Goal: Task Accomplishment & Management: Use online tool/utility

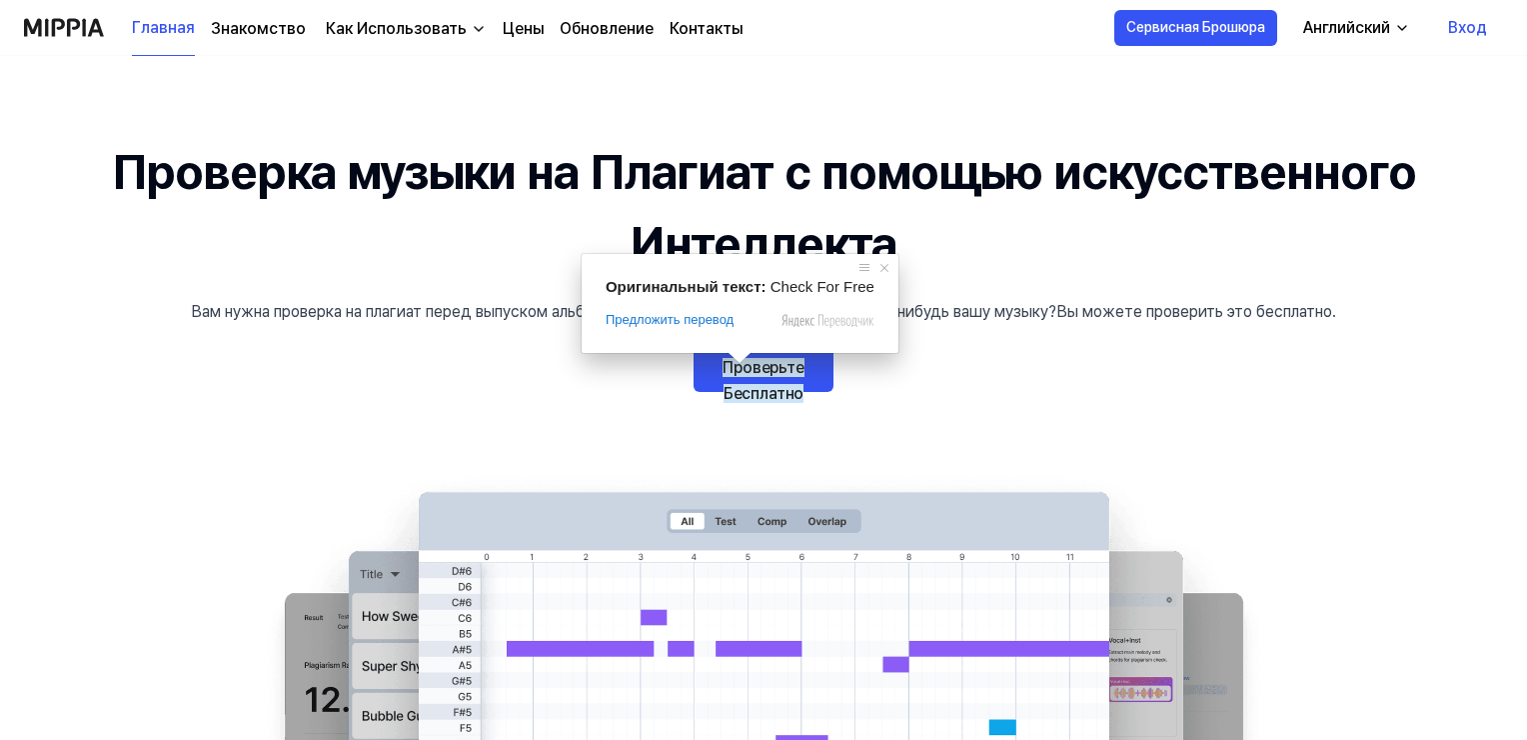
click at [770, 376] on ya-tr-span "Проверьте Бесплатно" at bounding box center [764, 380] width 82 height 45
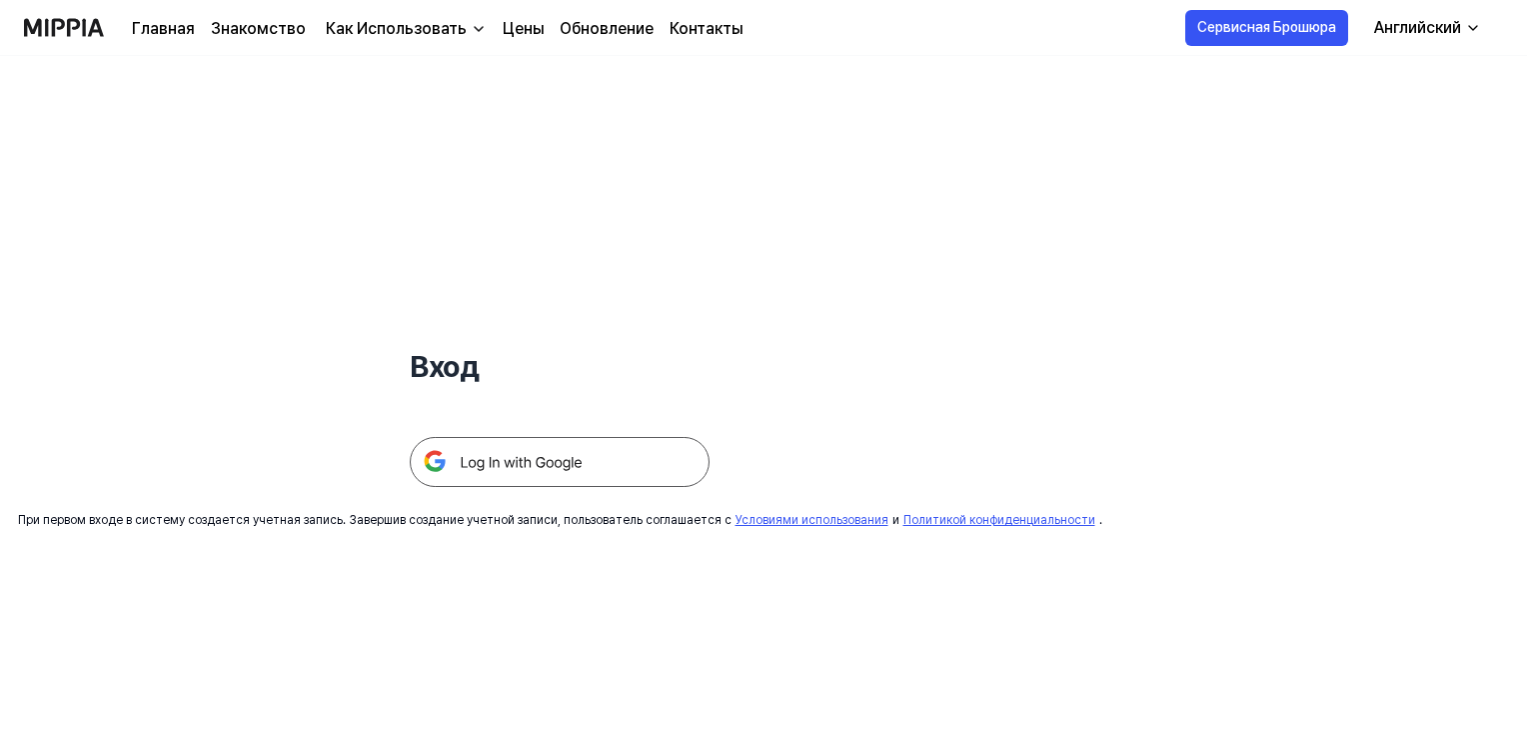
click at [528, 465] on img at bounding box center [560, 462] width 300 height 50
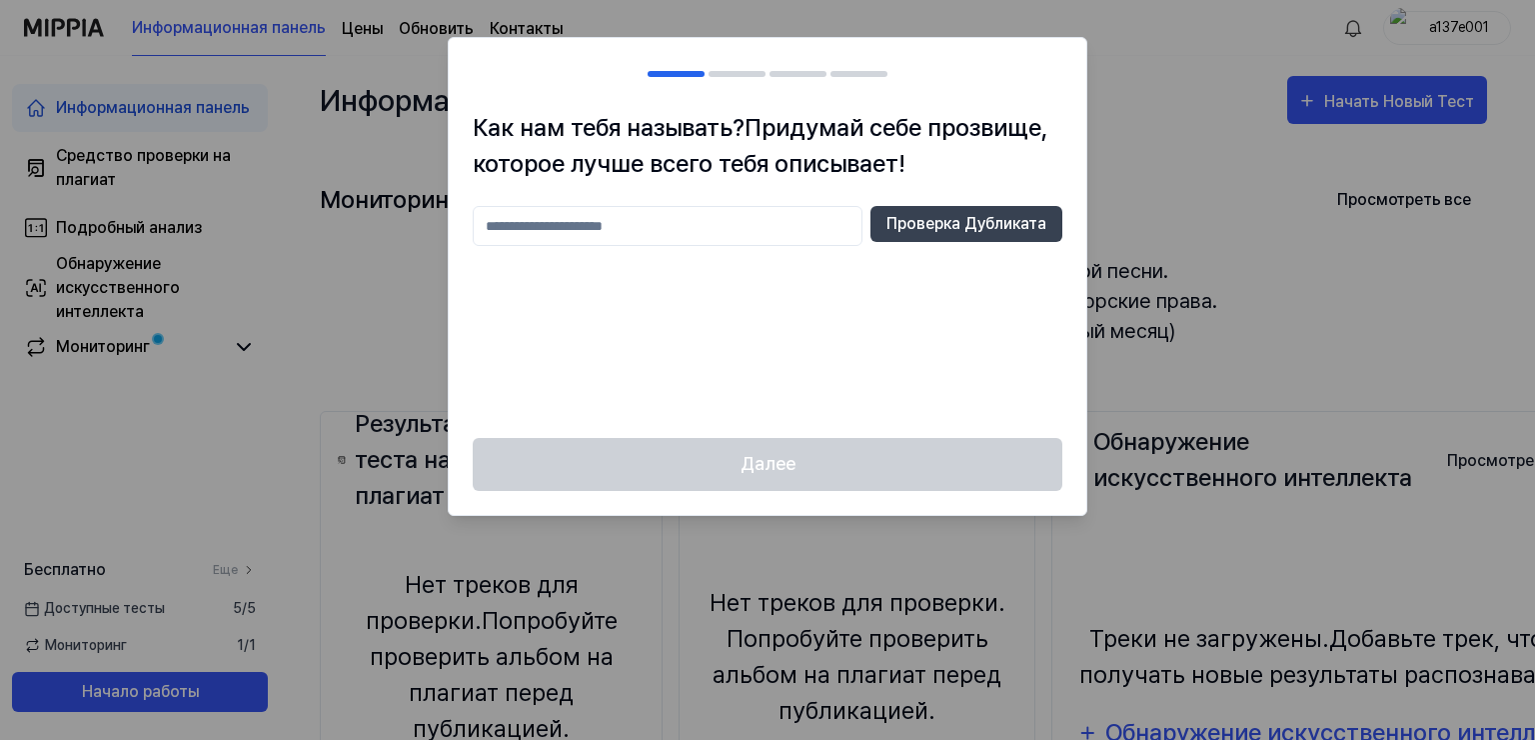
click at [644, 224] on input "text" at bounding box center [668, 226] width 390 height 40
type input "**********"
click at [936, 225] on ya-tr-span "Проверка Дубликата" at bounding box center [966, 224] width 160 height 24
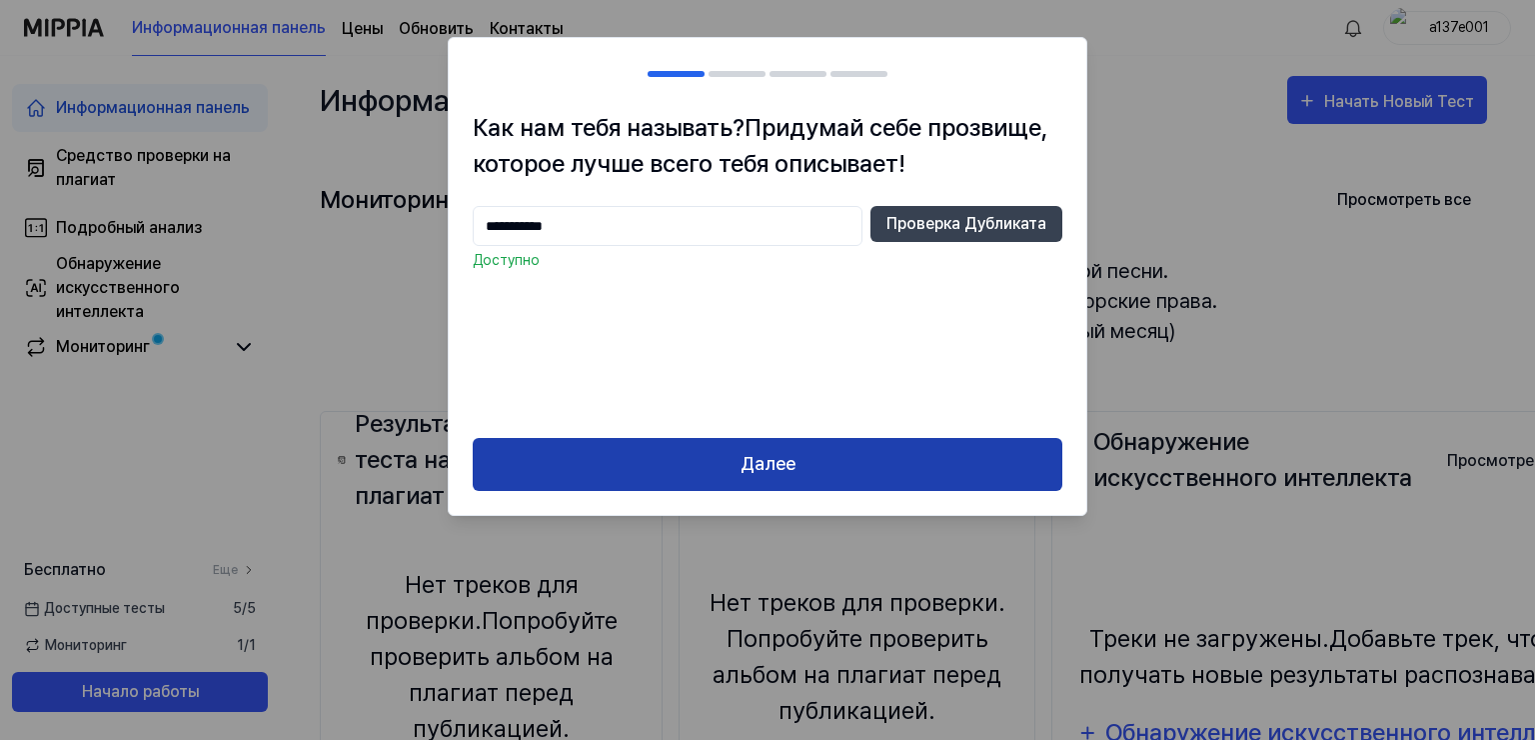
click at [843, 477] on button "Далее" at bounding box center [768, 464] width 590 height 53
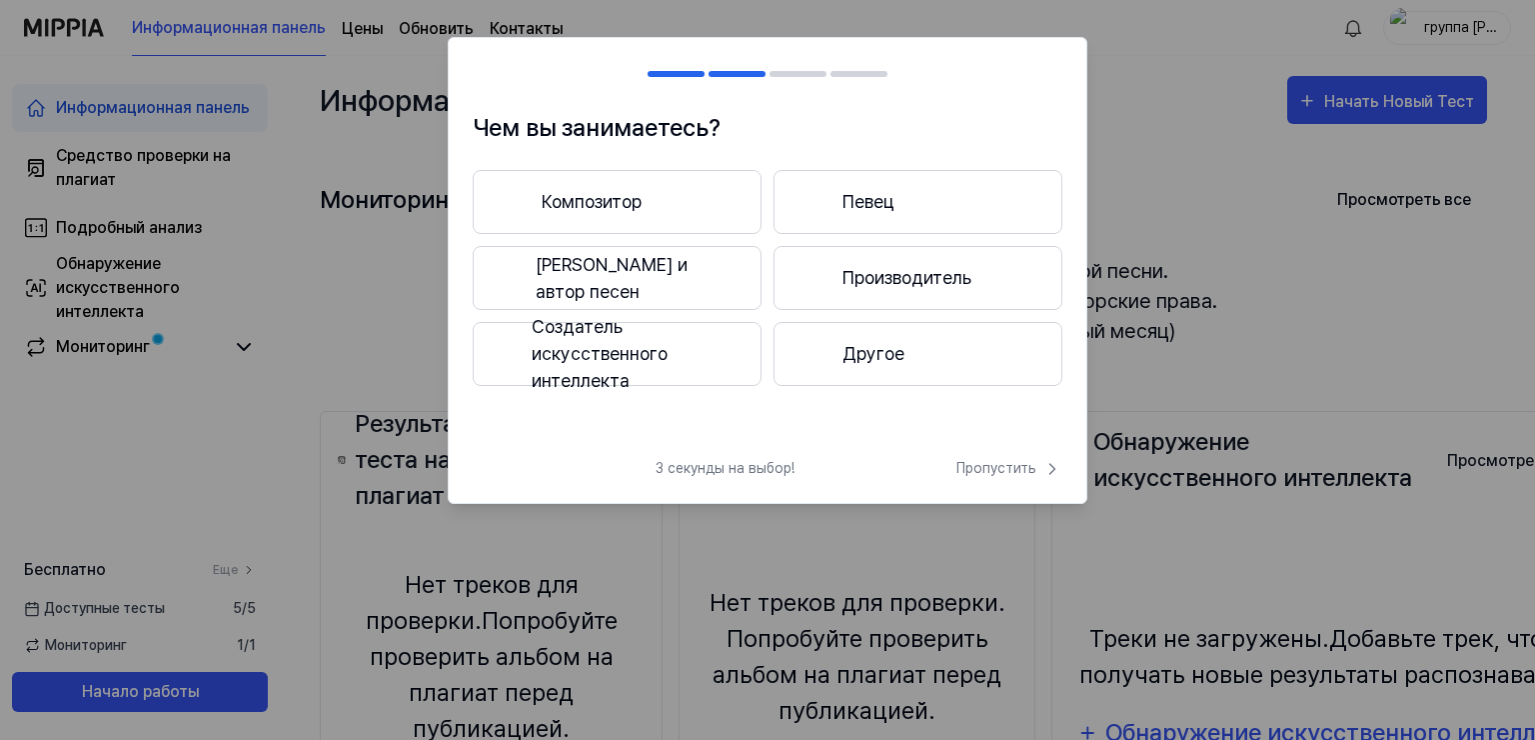
click at [682, 196] on button "Композитор" at bounding box center [617, 202] width 289 height 64
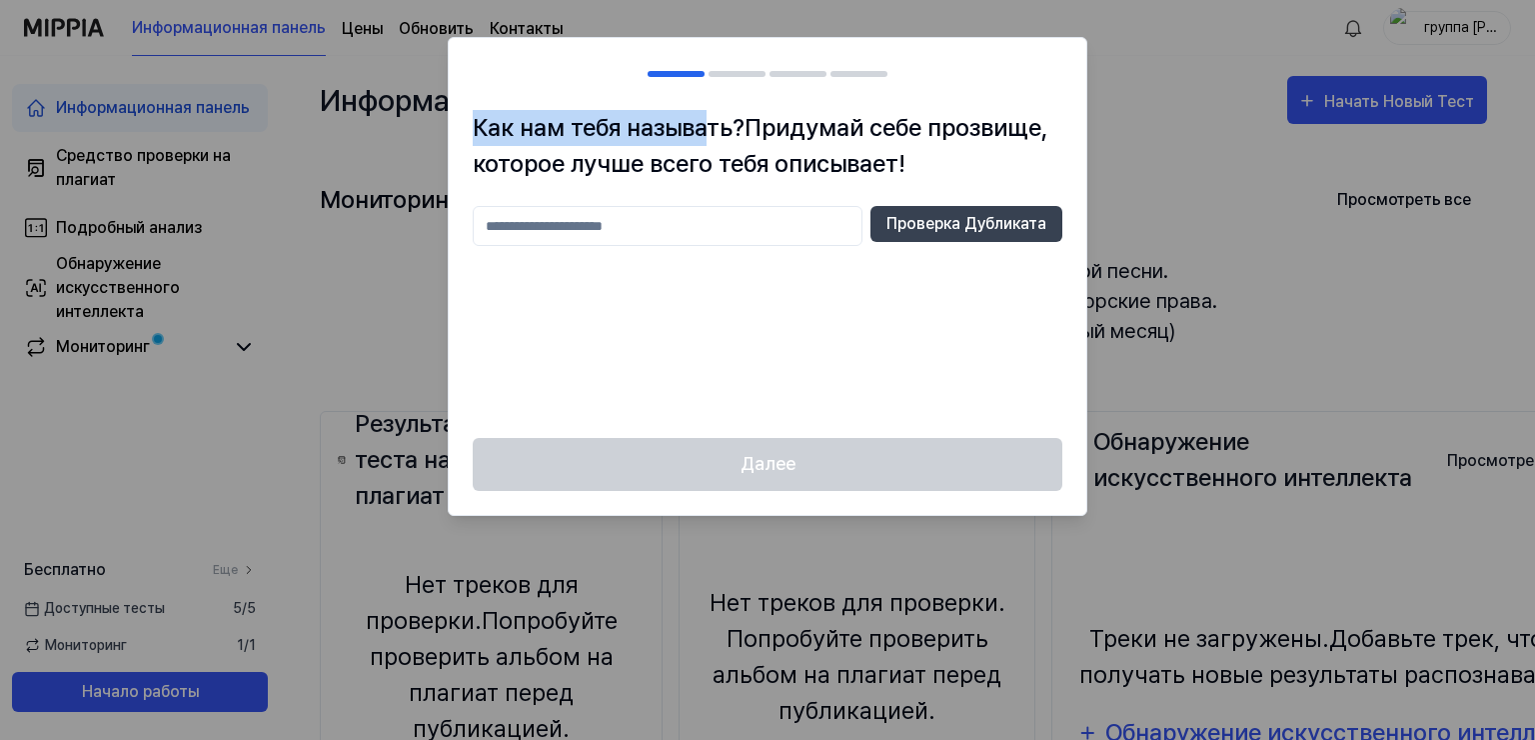
drag, startPoint x: 910, startPoint y: 88, endPoint x: 983, endPoint y: 123, distance: 80.9
click at [713, 118] on div "Как нам тебя называть? Придумай себе прозвище, которое лучше всего тебя описыва…" at bounding box center [768, 276] width 640 height 479
click at [632, 232] on input "text" at bounding box center [668, 226] width 390 height 40
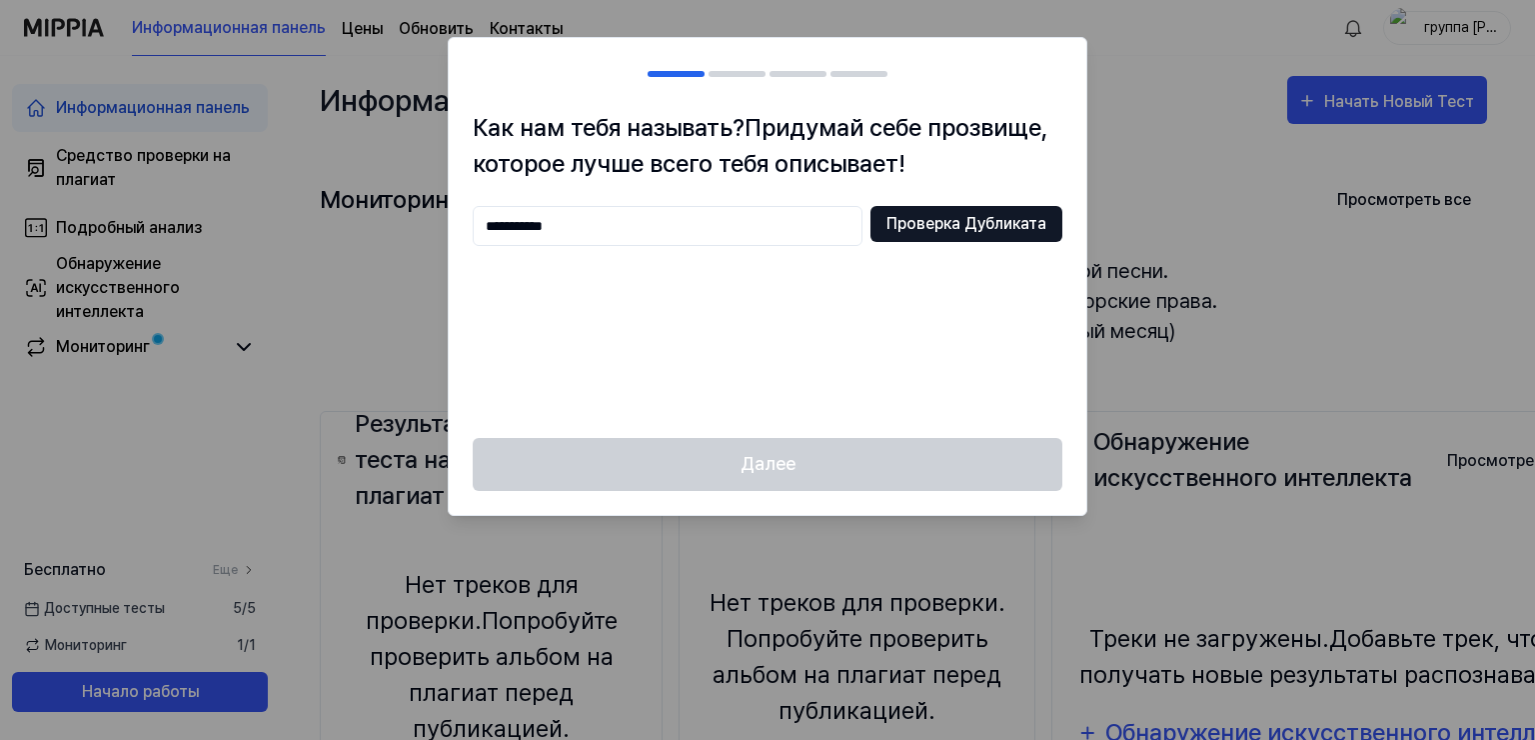
click at [928, 229] on ya-tr-span "Проверка Дубликата" at bounding box center [966, 224] width 160 height 24
click at [1174, 116] on div at bounding box center [767, 370] width 1535 height 740
drag, startPoint x: 624, startPoint y: 236, endPoint x: 468, endPoint y: 222, distance: 156.5
click at [468, 222] on div "**********" at bounding box center [768, 274] width 638 height 328
type input "**********"
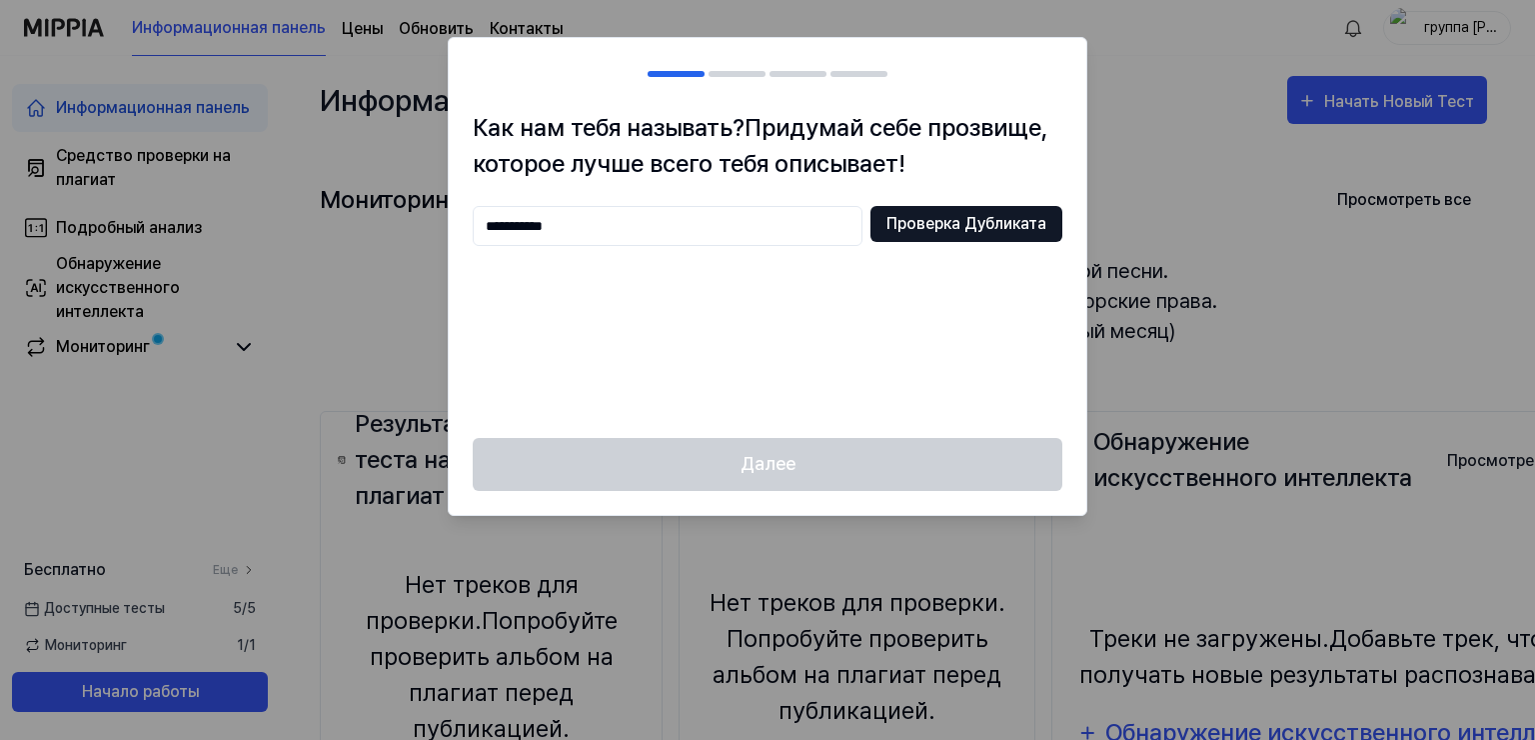
click at [927, 216] on ya-tr-span "Проверка Дубликата" at bounding box center [966, 224] width 160 height 24
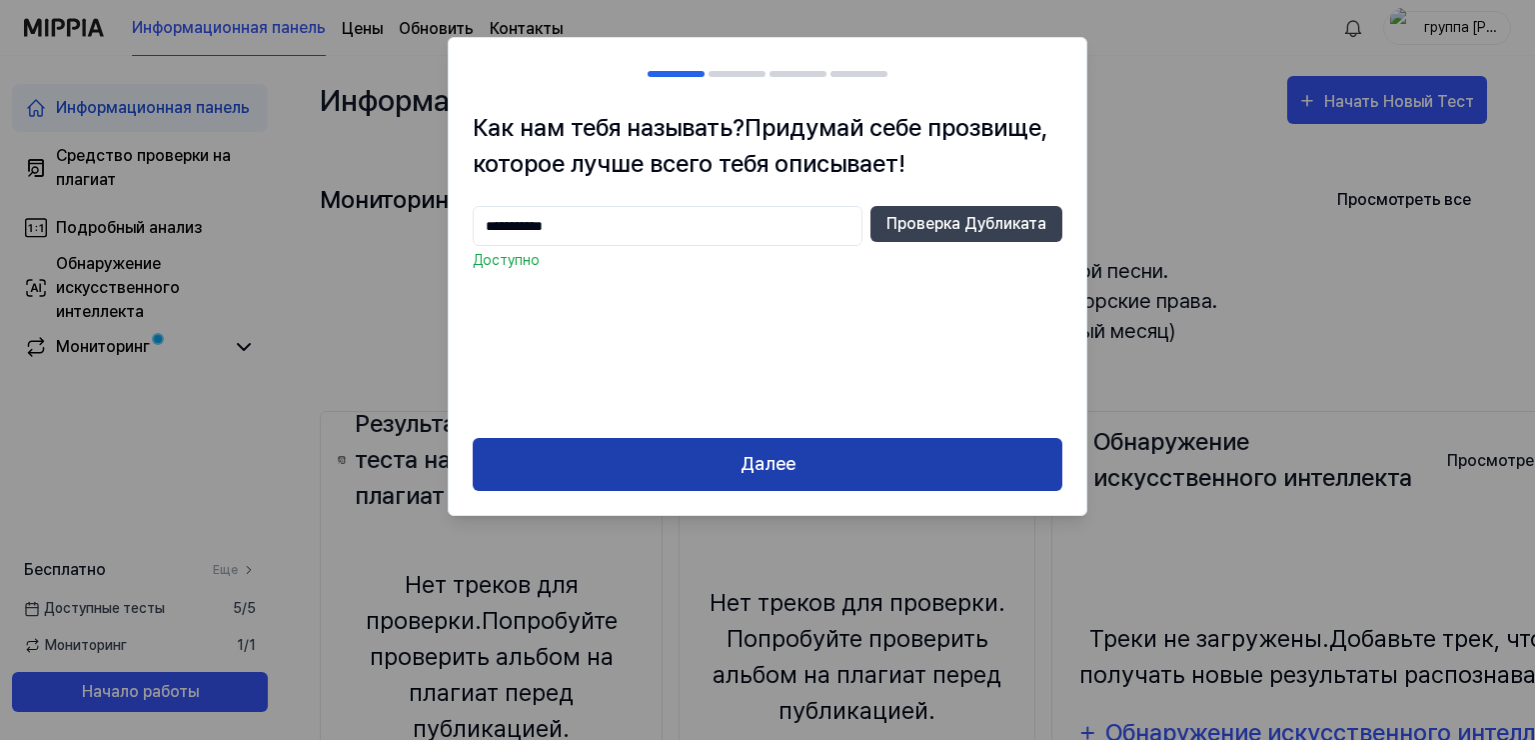
click at [735, 461] on button "Далее" at bounding box center [768, 464] width 590 height 53
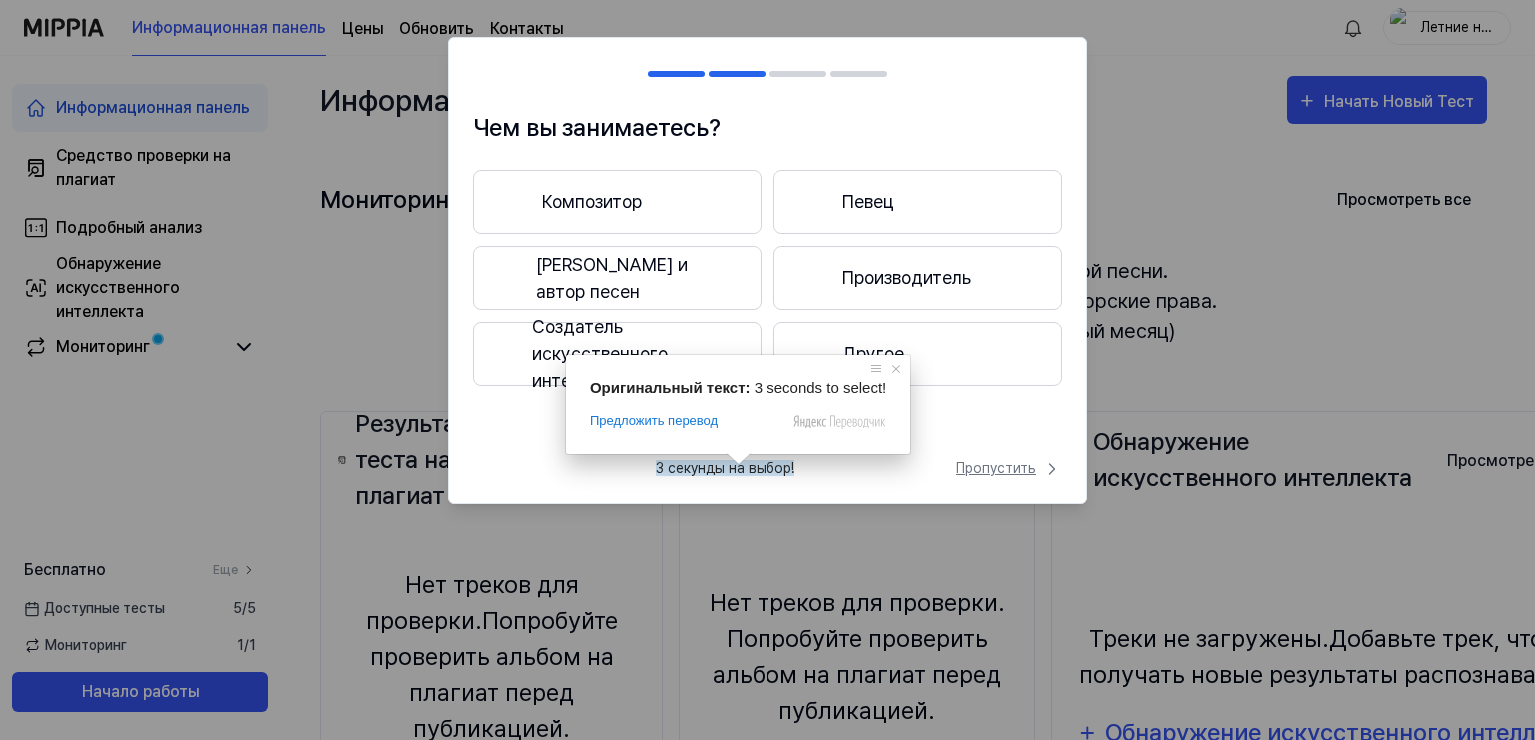
click at [997, 466] on ya-tr-span "Пропустить" at bounding box center [996, 468] width 80 height 21
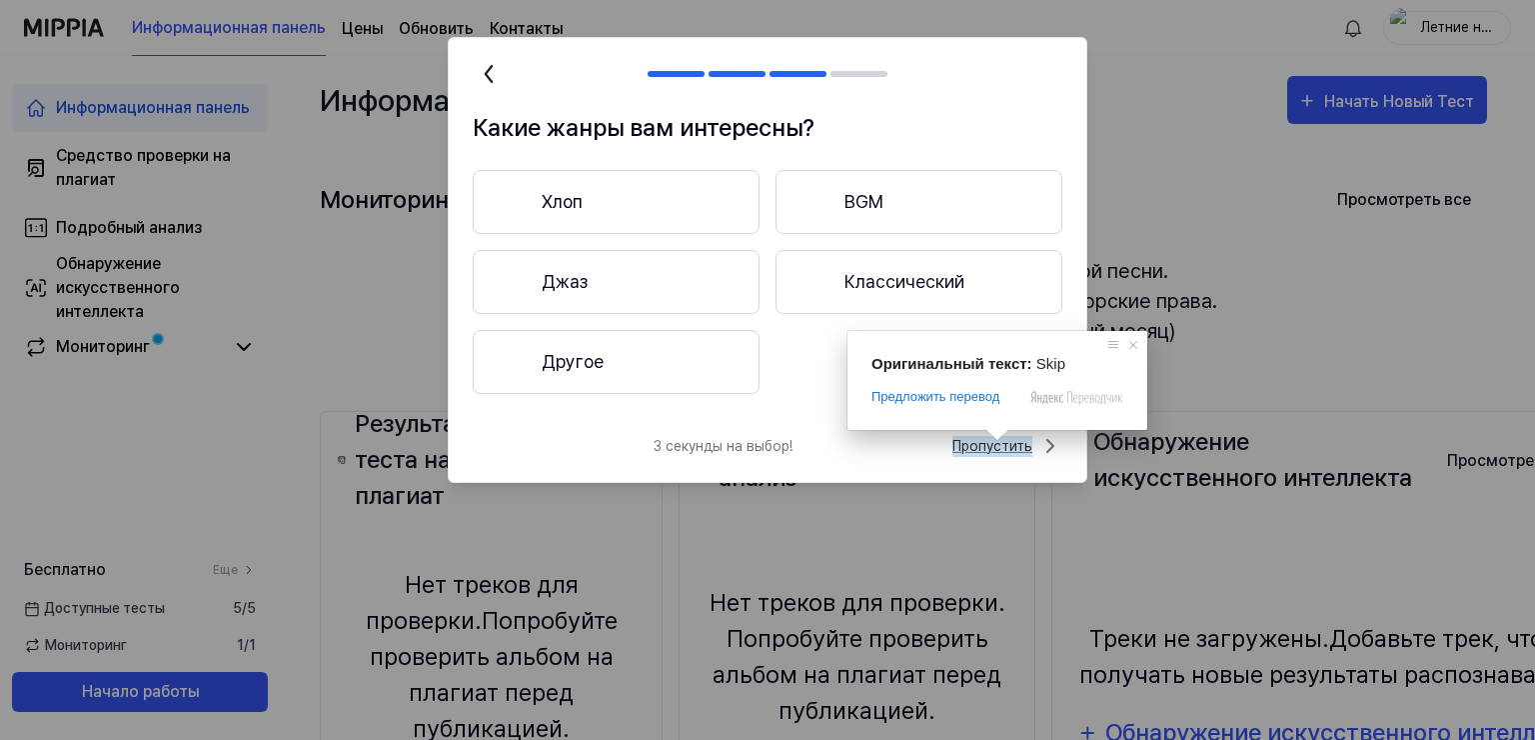
click at [996, 447] on ya-tr-span "Пропустить" at bounding box center [992, 446] width 80 height 21
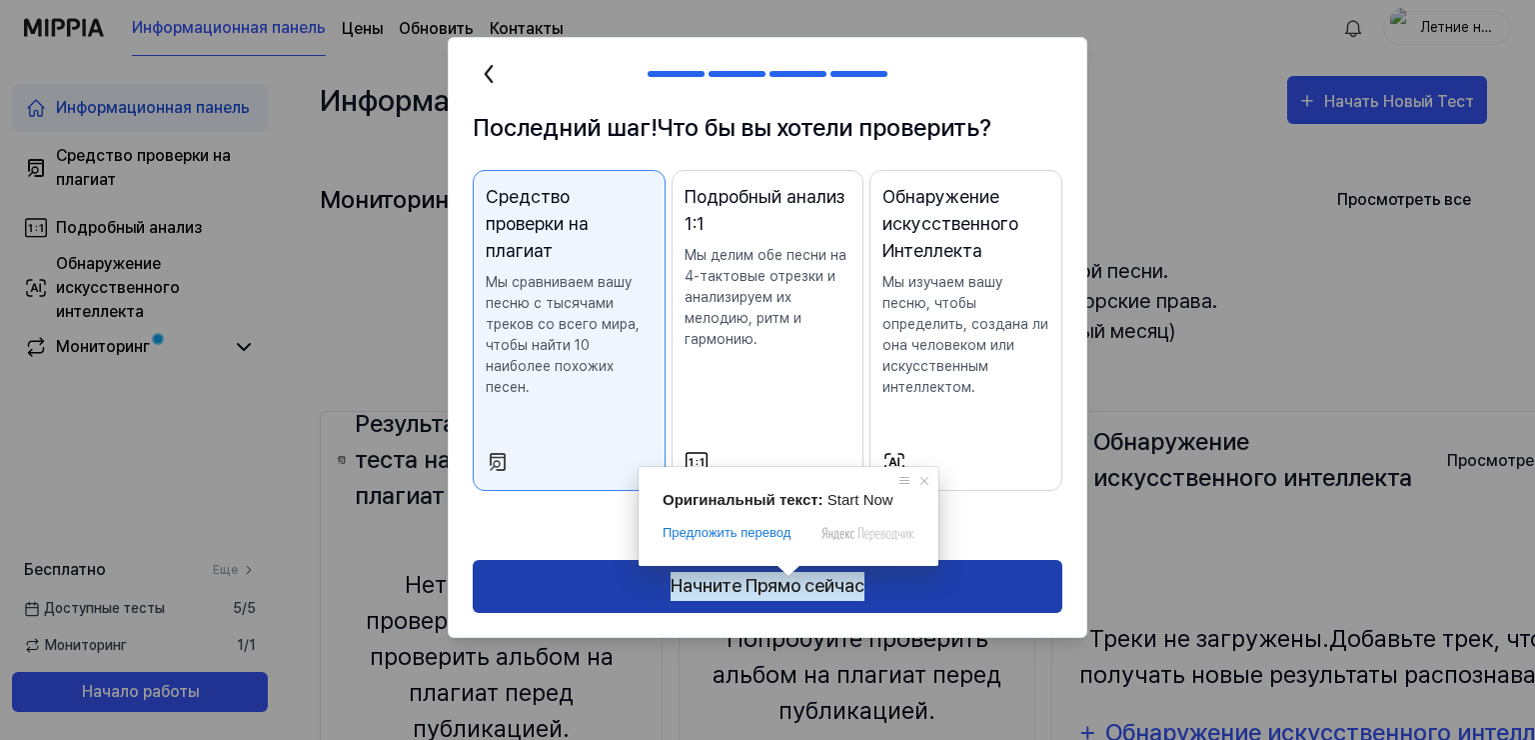
click at [788, 576] on ya-tr-span "Начните Прямо сейчас" at bounding box center [768, 586] width 194 height 29
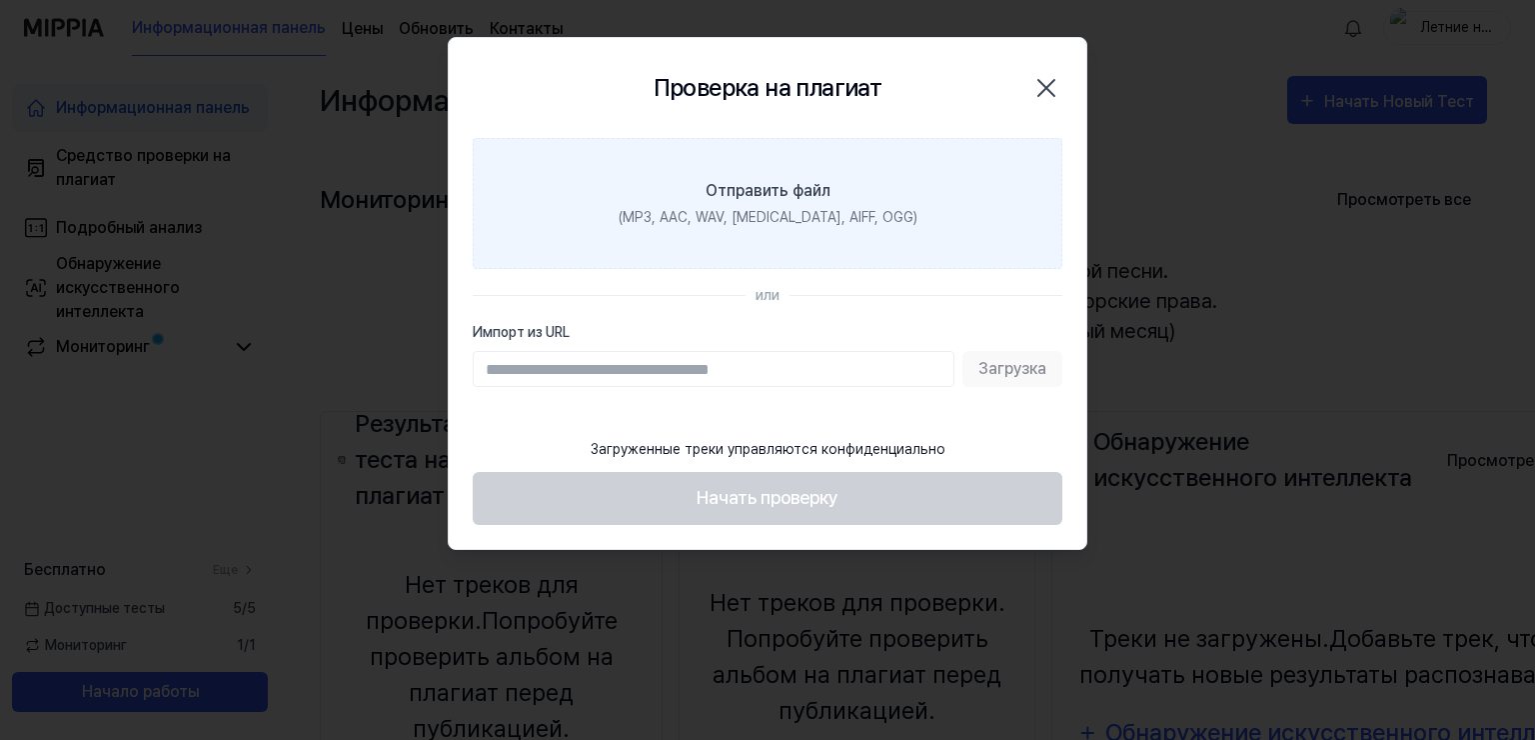
click at [772, 209] on ya-tr-span "(MP3, AAC, WAV, FLAC, AIFF, OGG)" at bounding box center [768, 217] width 299 height 16
click at [0, 0] on input "Отправить файл (MP3, AAC, WAV, FLAC, AIFF, OGG)" at bounding box center [0, 0] width 0 height 0
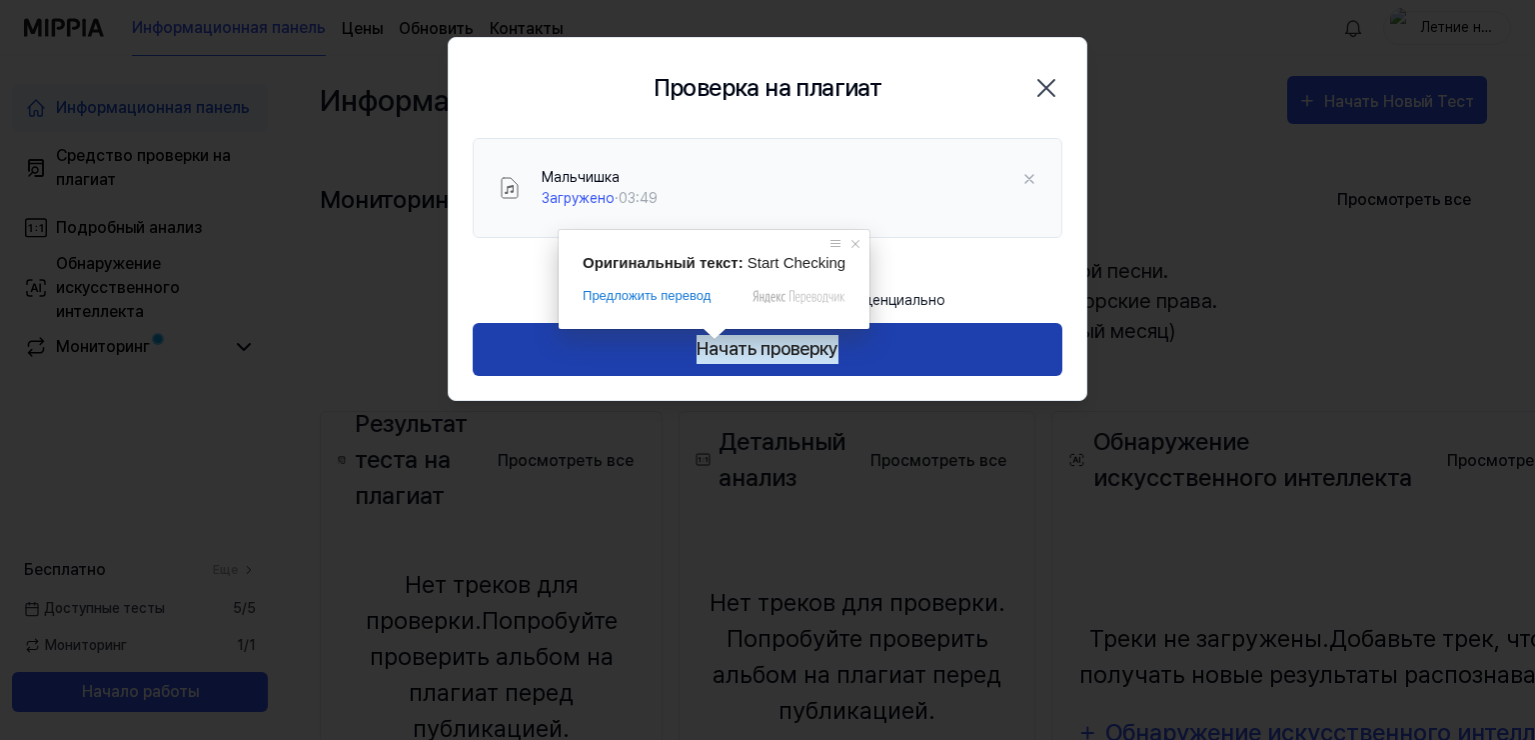
click at [796, 357] on ya-tr-span "Начать проверку" at bounding box center [768, 349] width 142 height 29
